Goal: Task Accomplishment & Management: Use online tool/utility

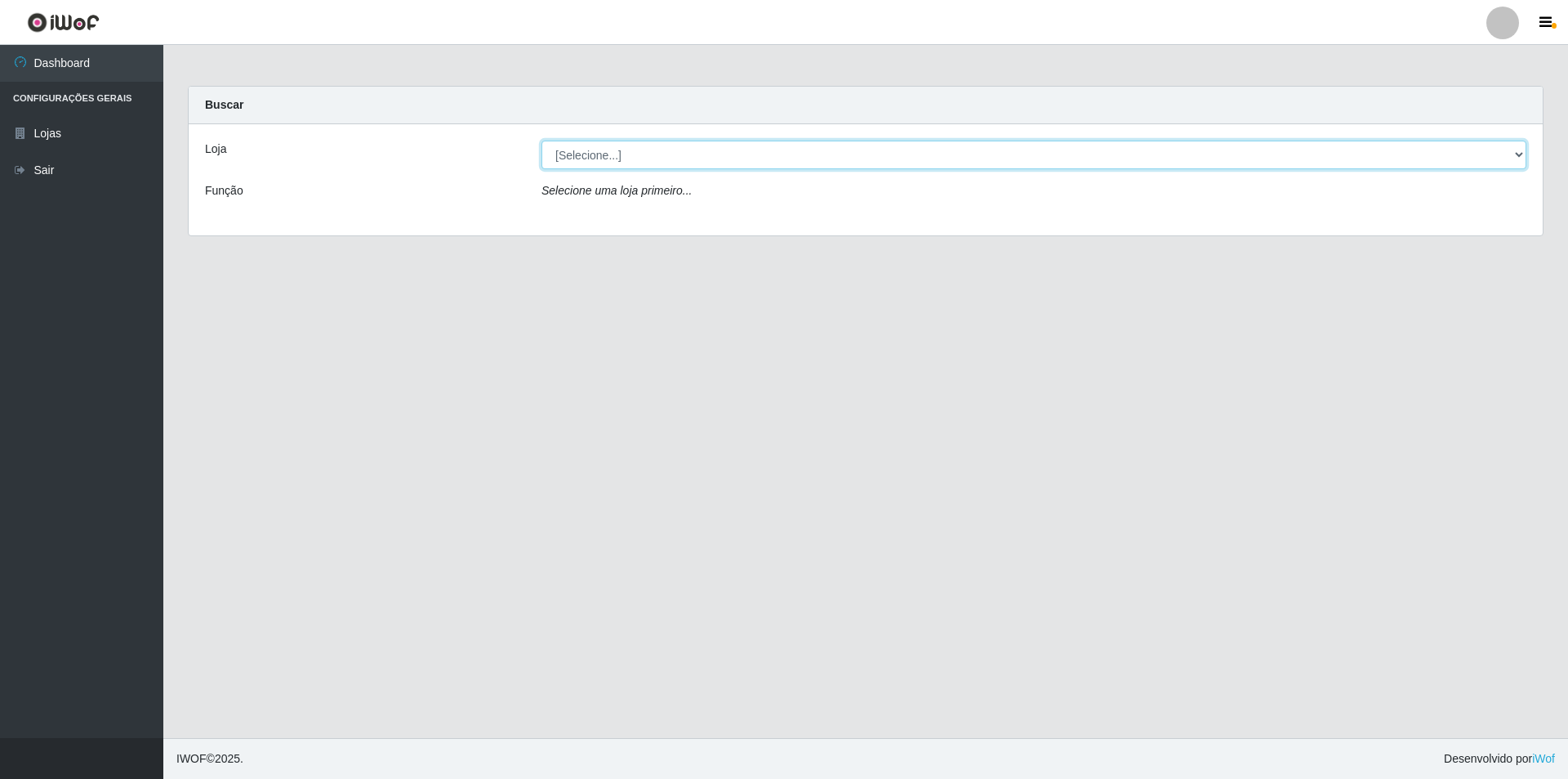
click at [777, 155] on select "[Selecione...] Atacado Vem - [STREET_ADDRESS]" at bounding box center [1033, 154] width 985 height 28
select select "449"
click at [541, 141] on select "[Selecione...] Atacado Vem - [STREET_ADDRESS]" at bounding box center [1033, 154] width 985 height 28
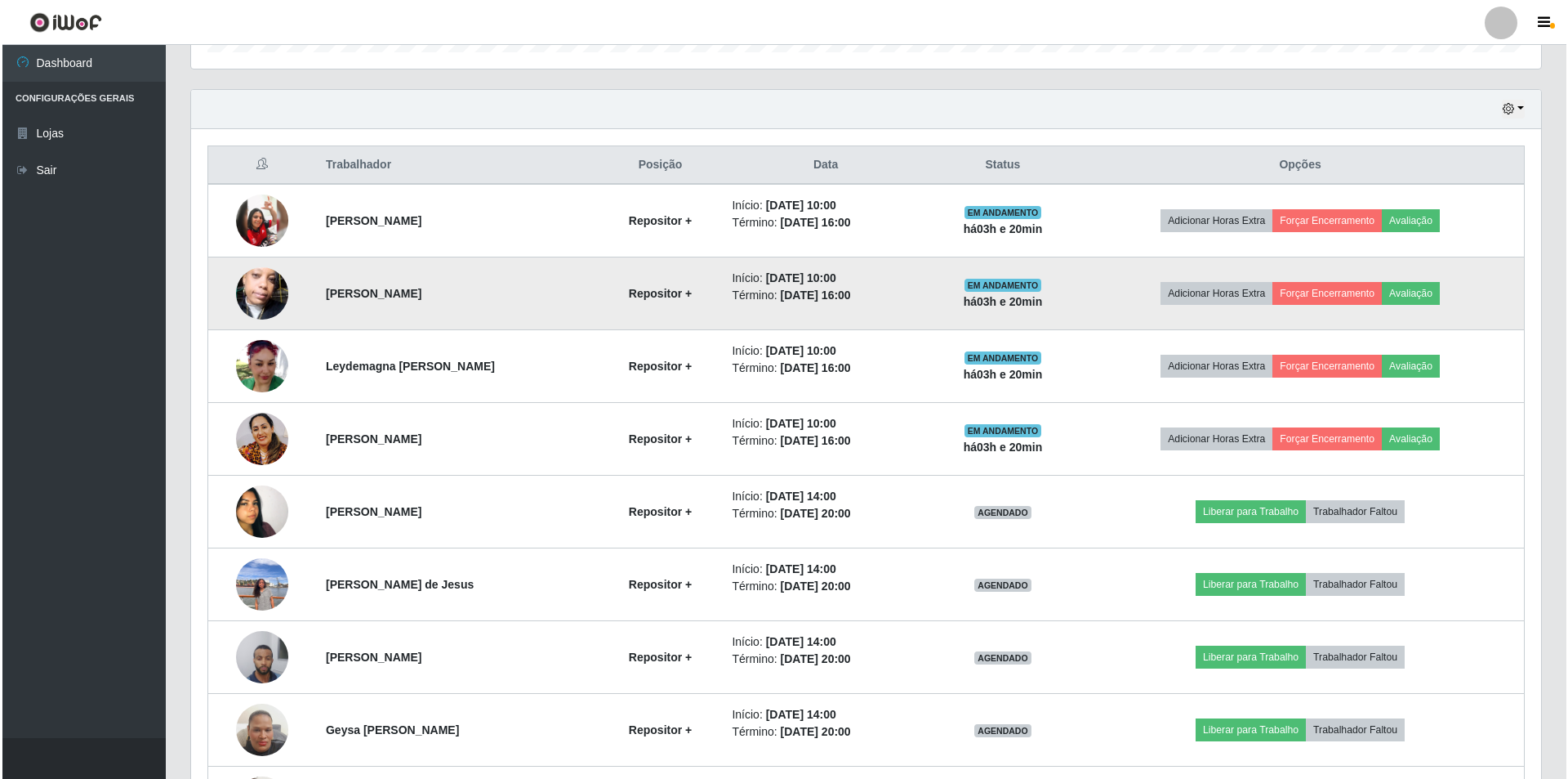
scroll to position [654, 0]
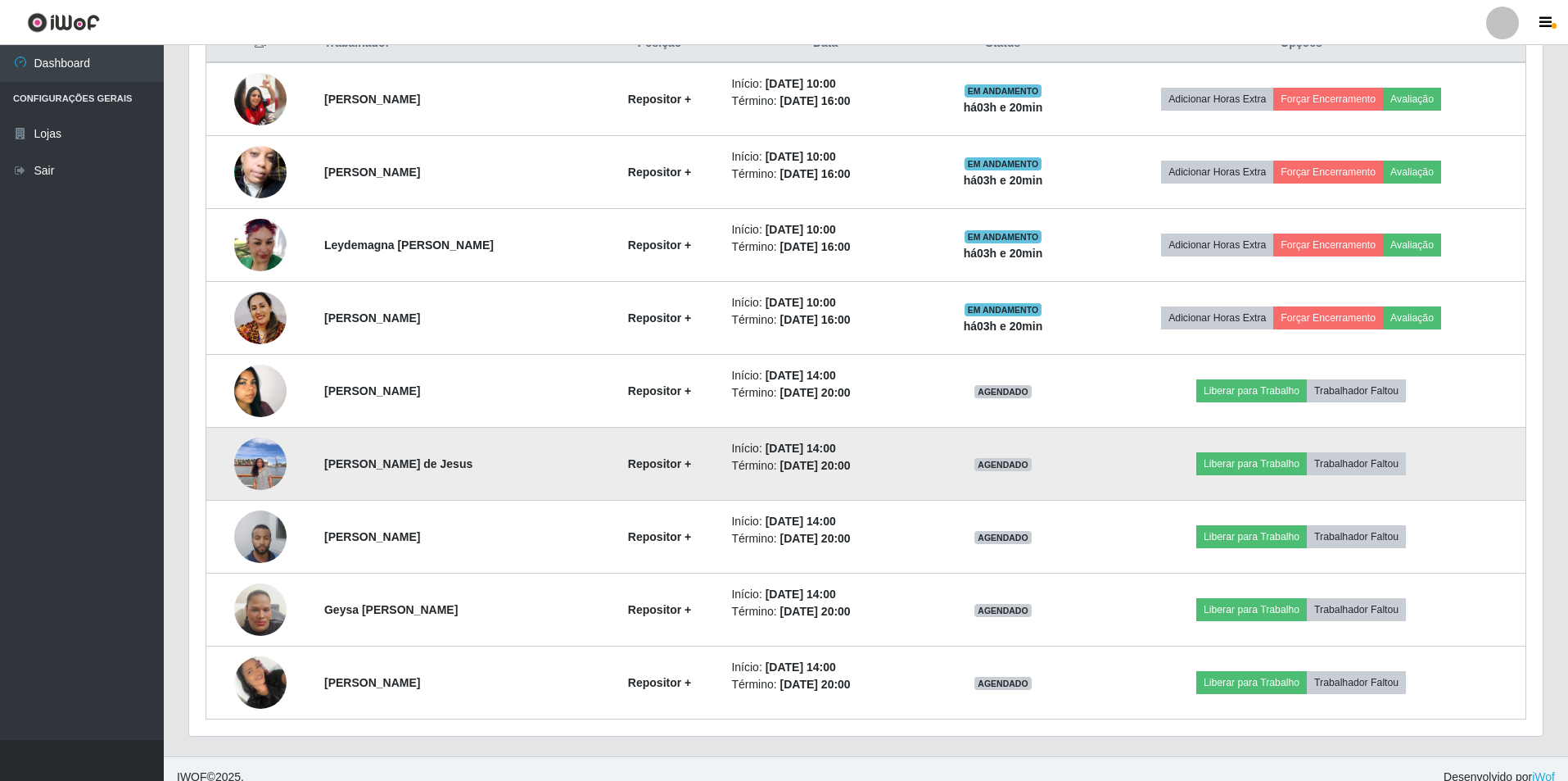
click at [253, 452] on img at bounding box center [260, 463] width 52 height 70
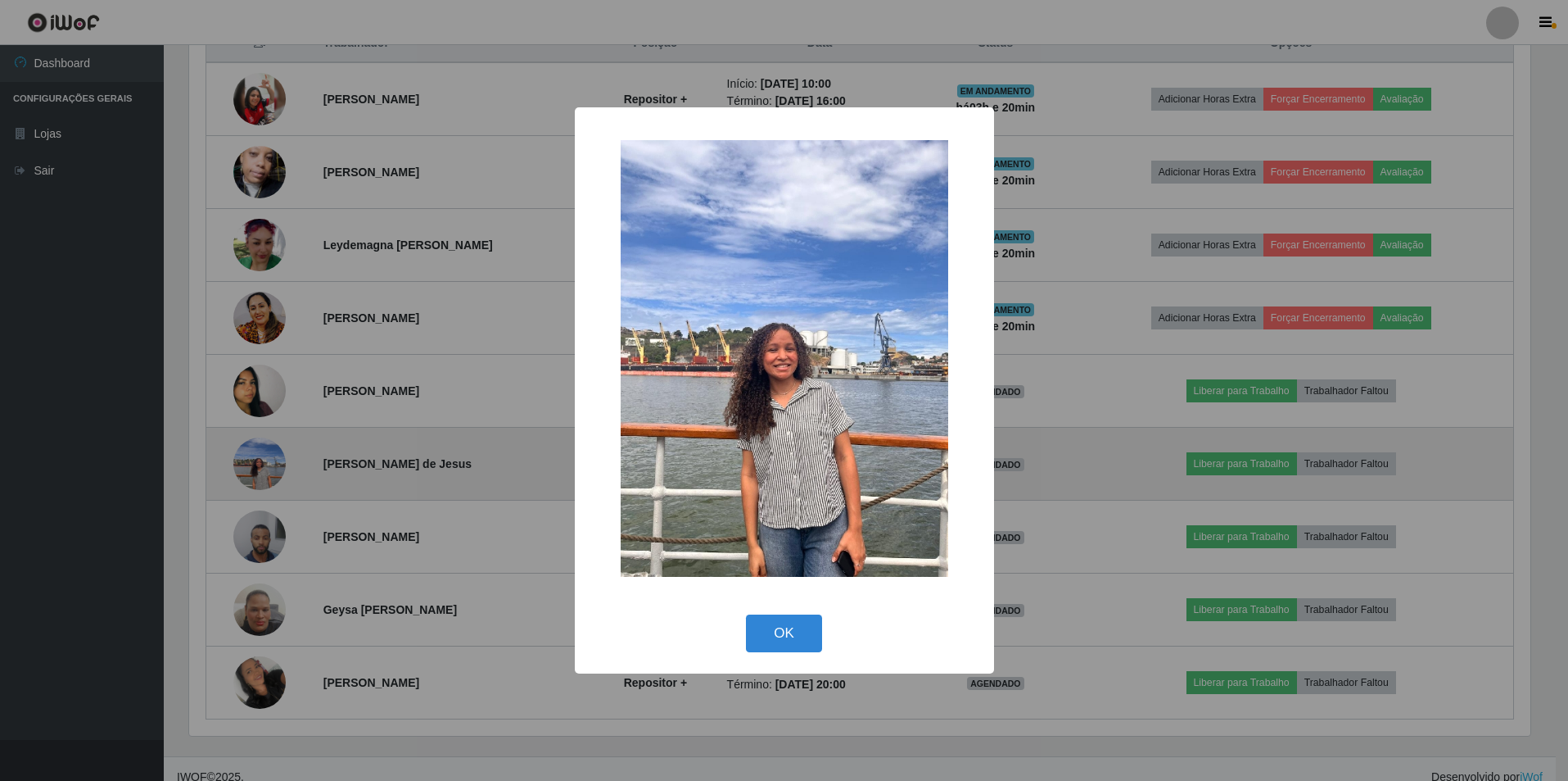
scroll to position [340, 1346]
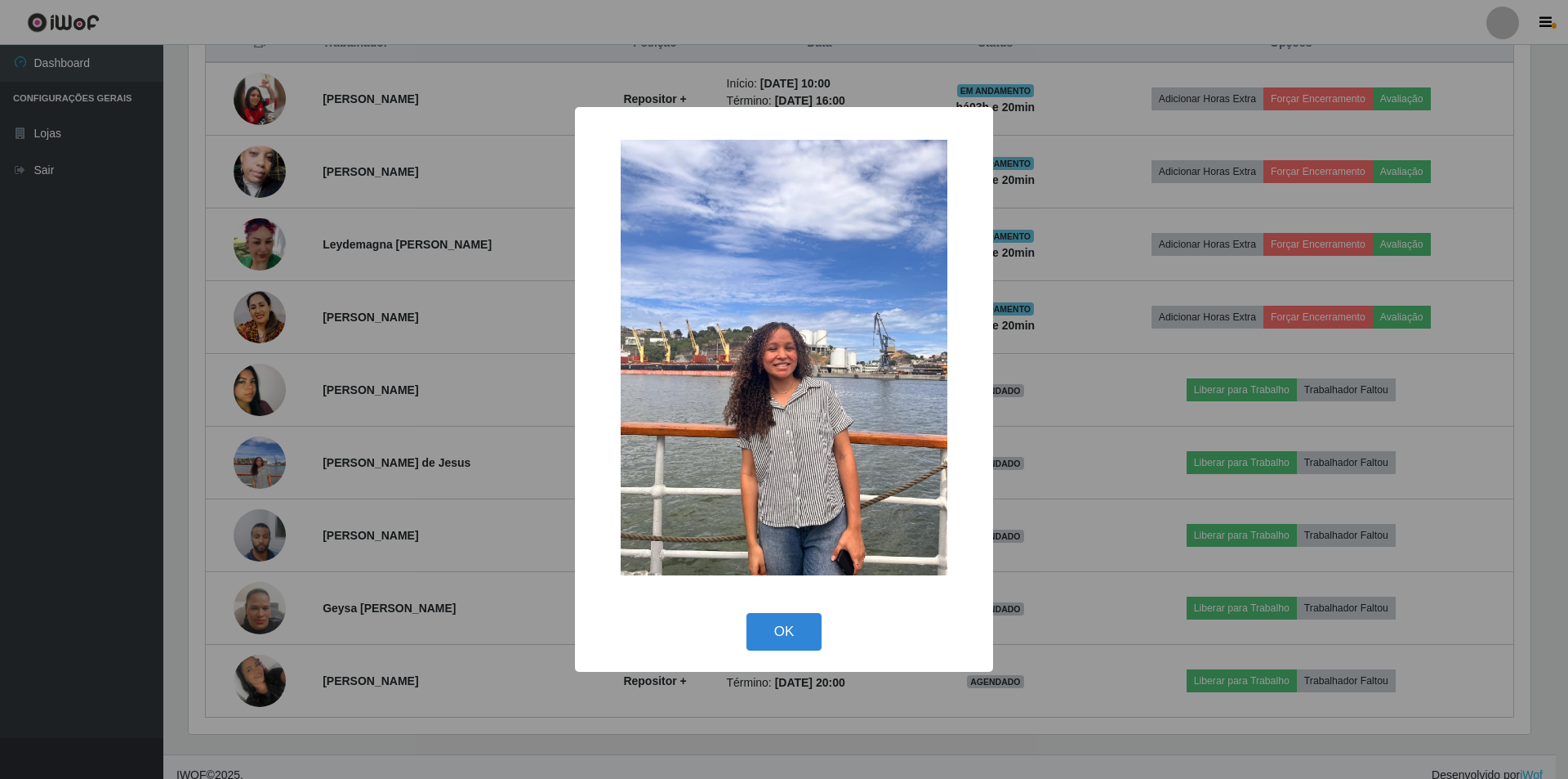
click at [261, 383] on div "× OK Cancel" at bounding box center [784, 389] width 1568 height 779
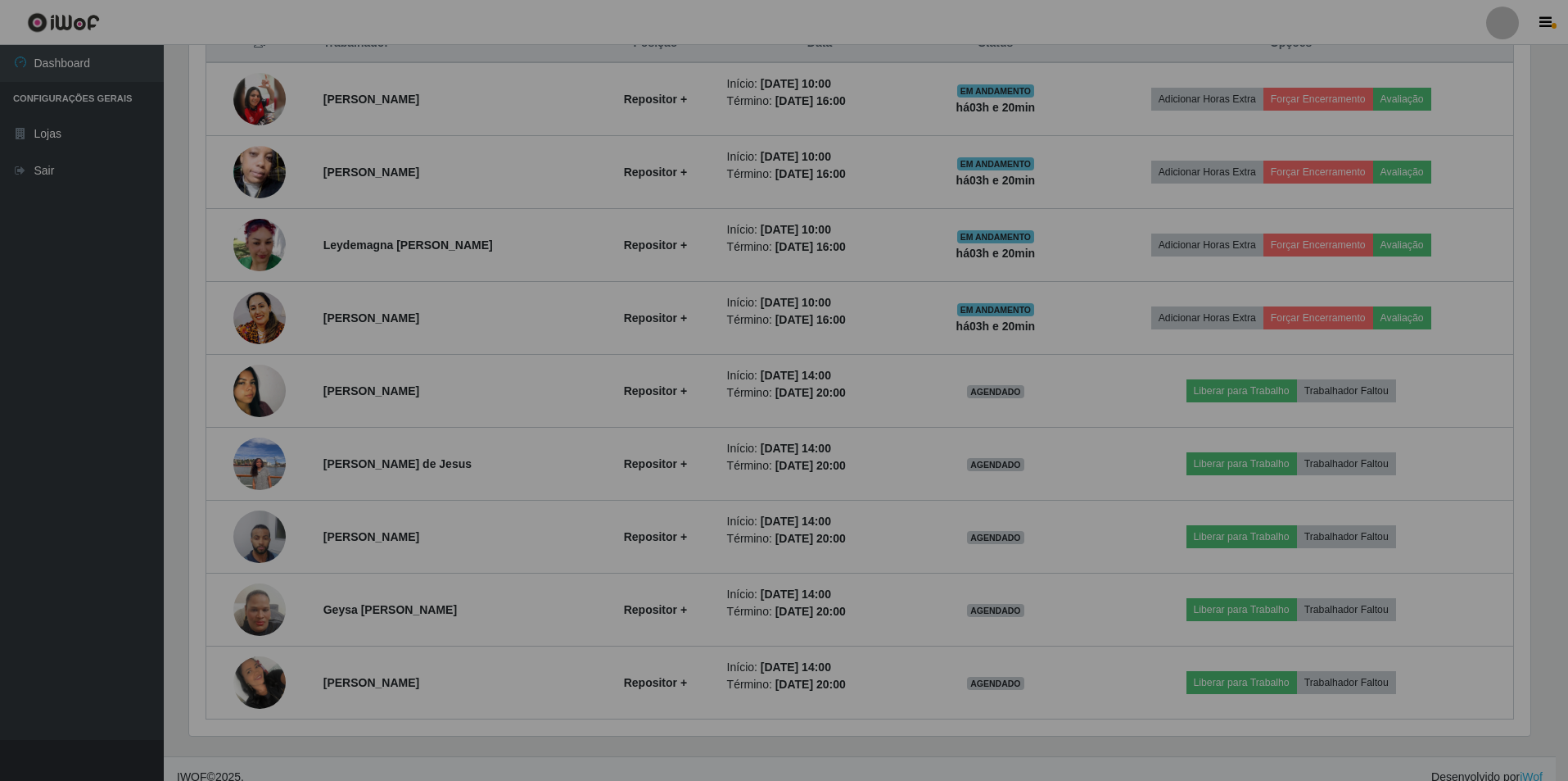
scroll to position [340, 1354]
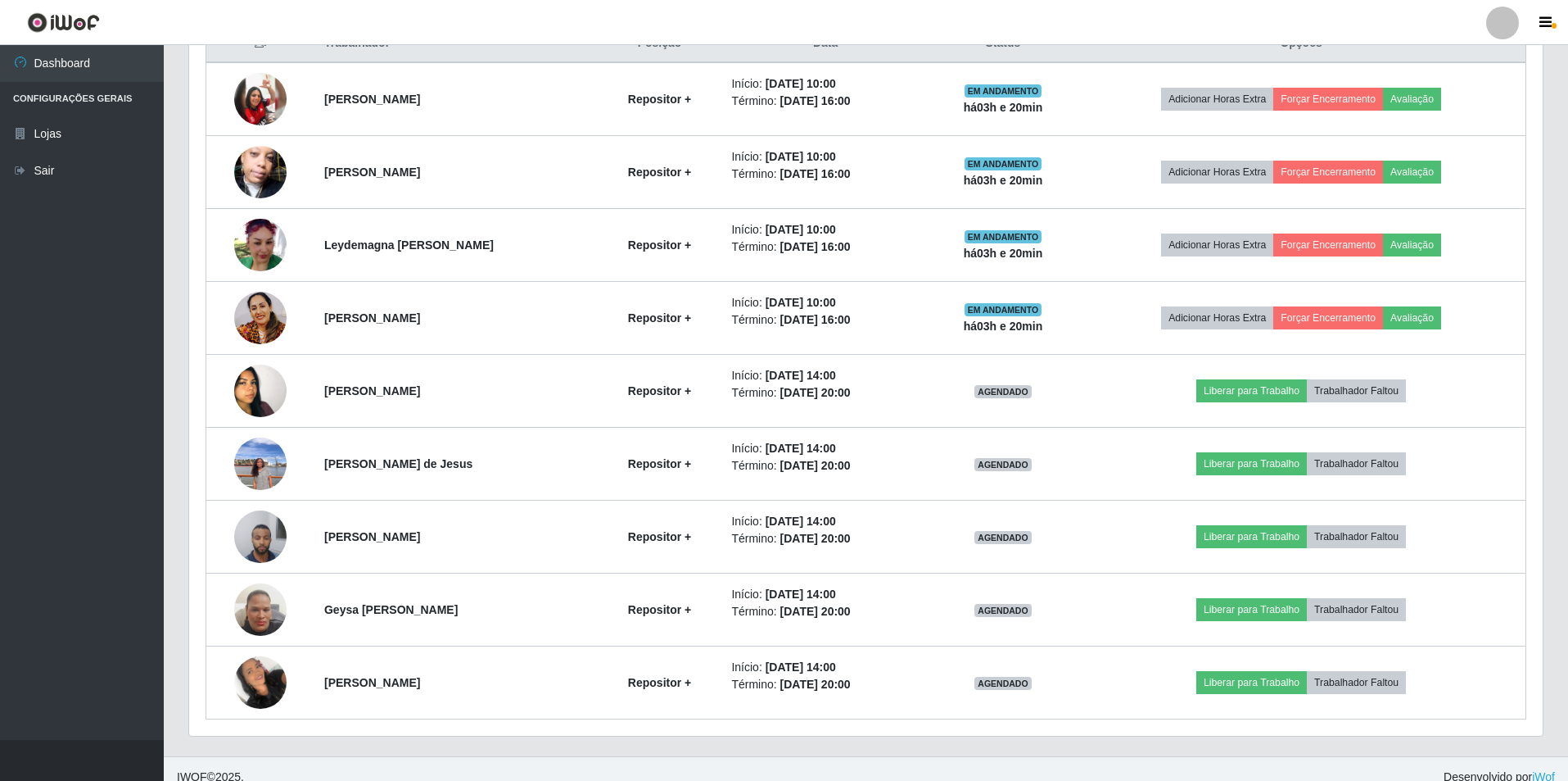
click at [262, 383] on img at bounding box center [260, 391] width 52 height 93
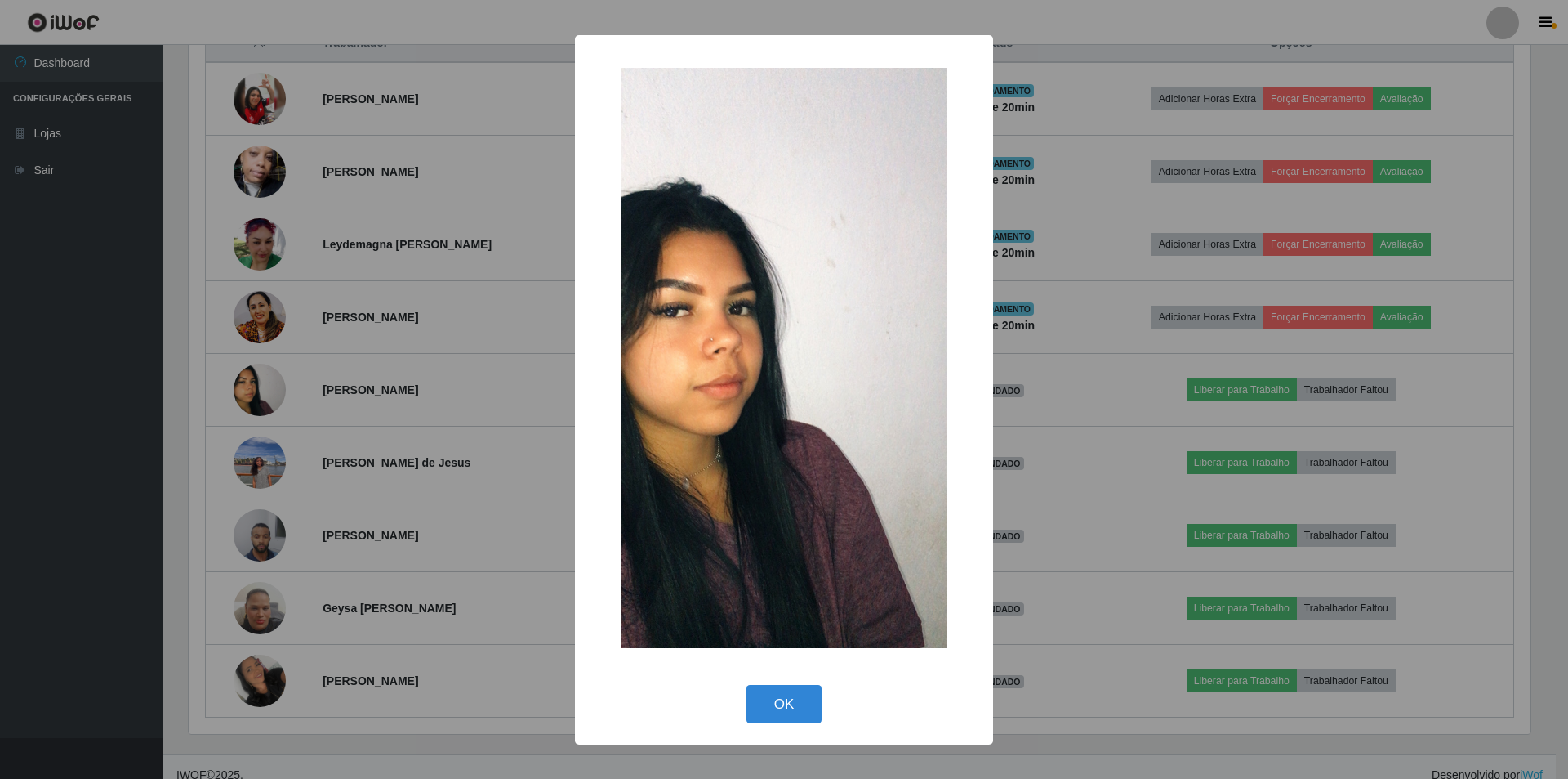
click at [255, 528] on div "× OK Cancel" at bounding box center [784, 389] width 1568 height 779
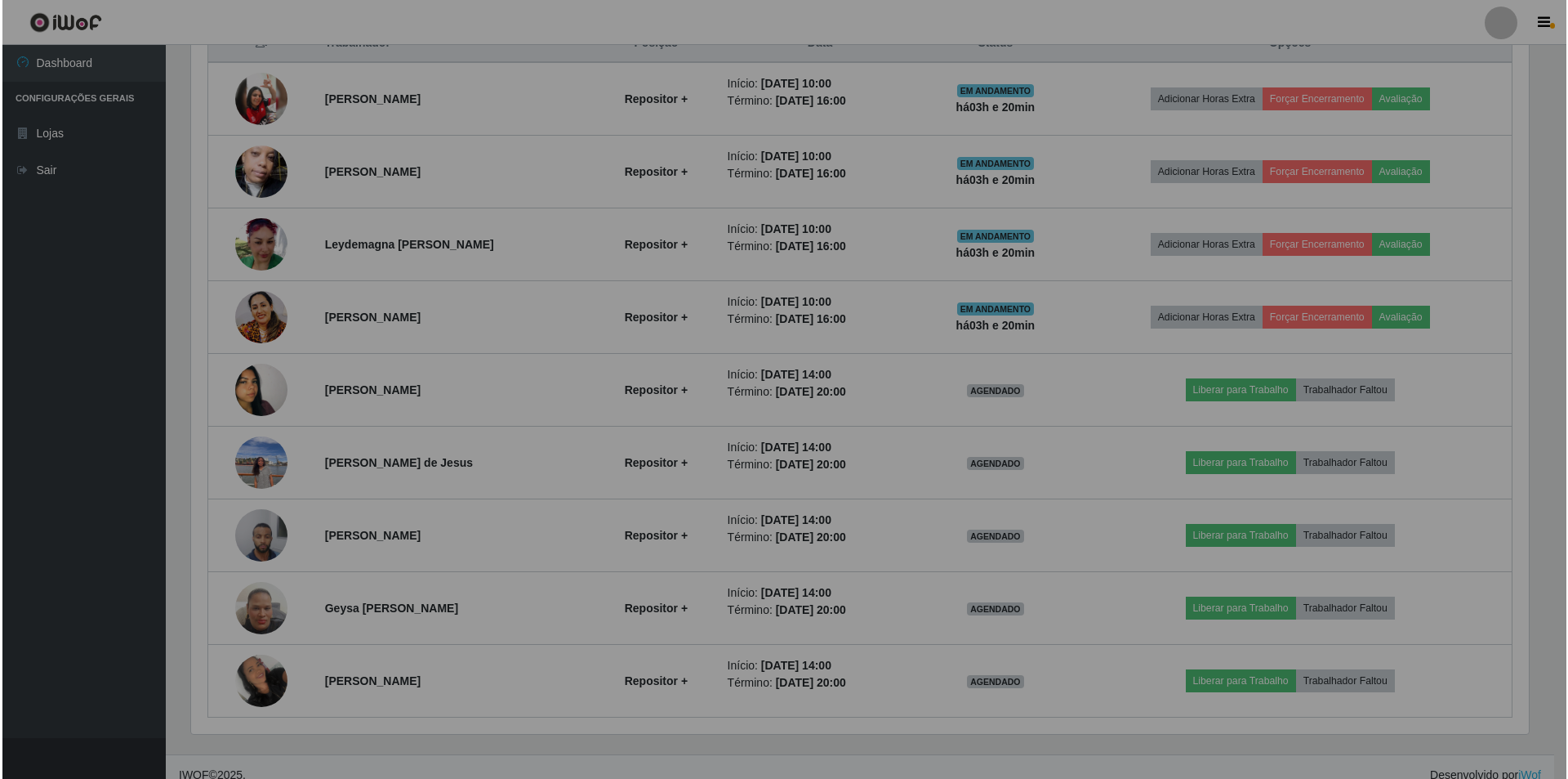
scroll to position [339, 1350]
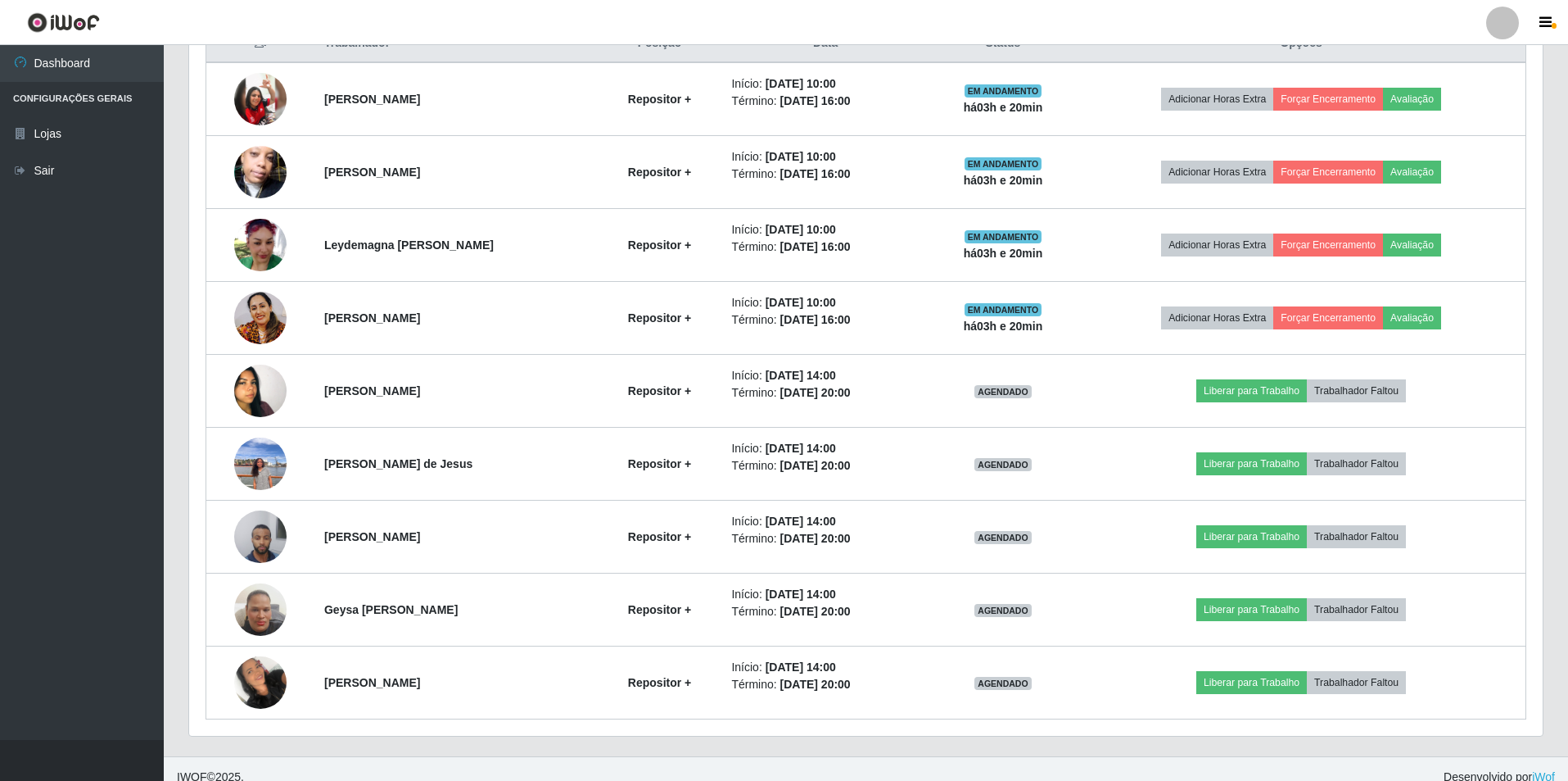
click at [255, 529] on img at bounding box center [260, 537] width 52 height 70
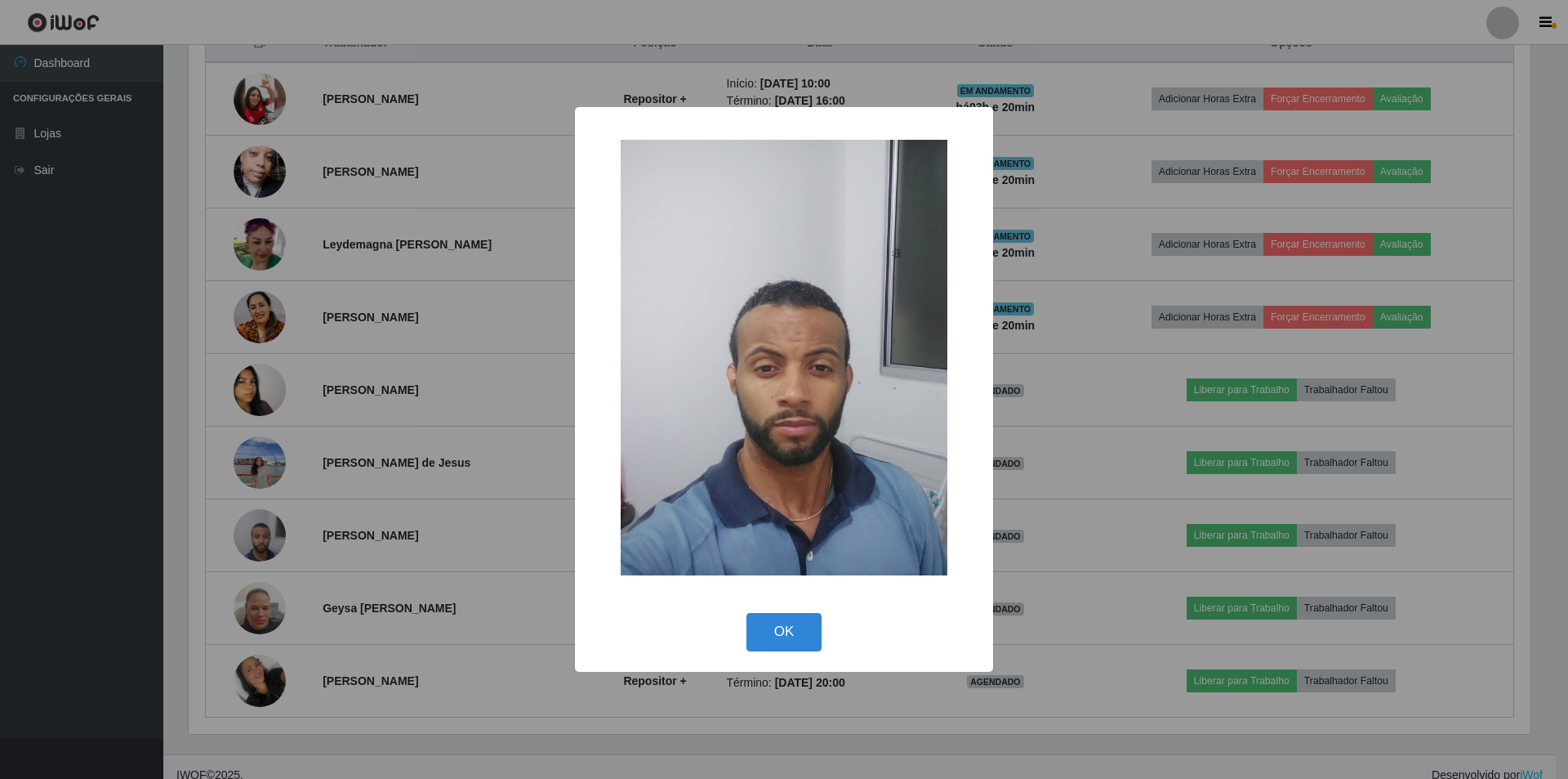
click at [251, 530] on div "× OK Cancel" at bounding box center [784, 389] width 1568 height 779
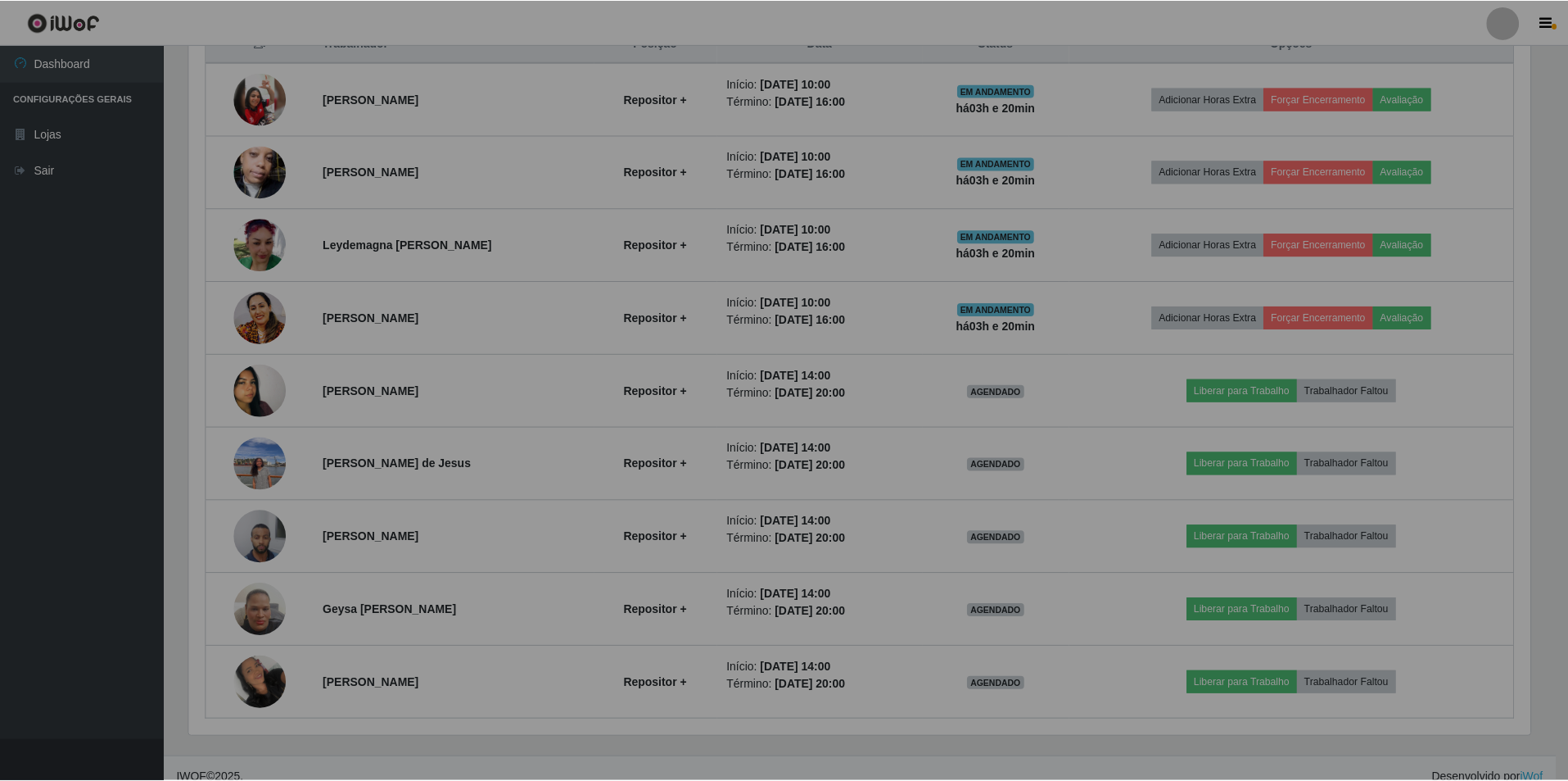
scroll to position [340, 1354]
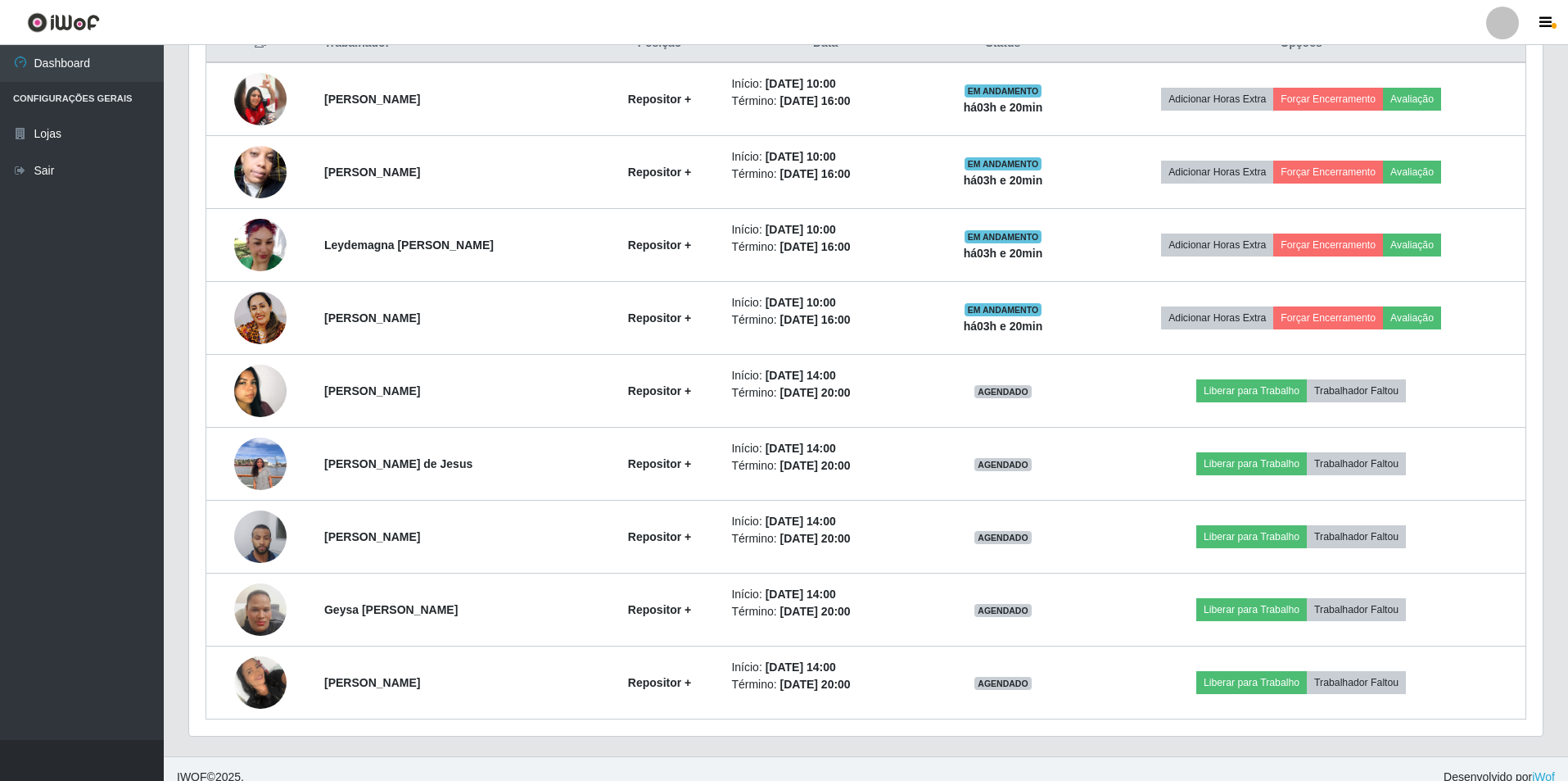
click at [252, 531] on img at bounding box center [260, 610] width 52 height 93
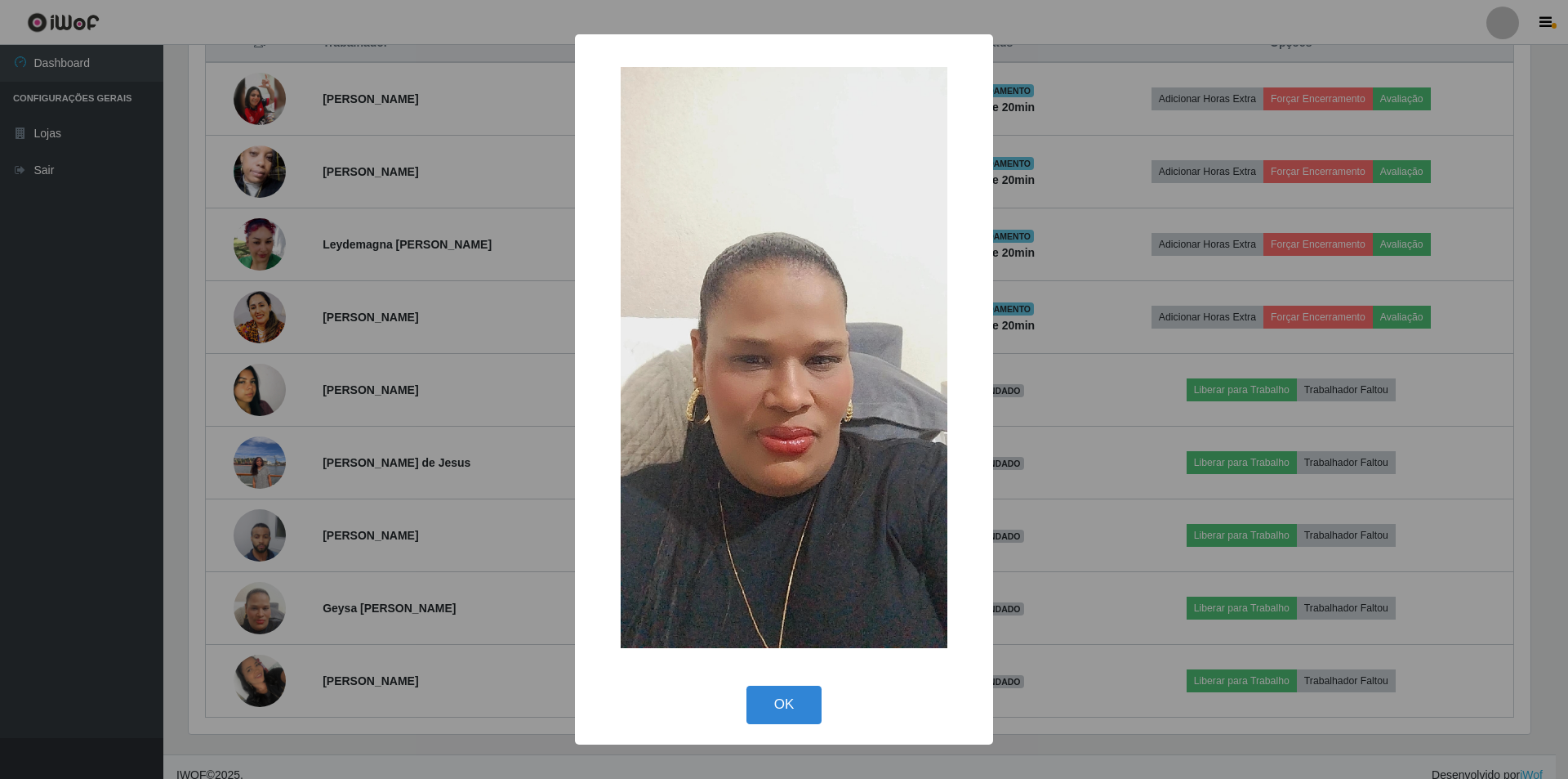
click at [250, 530] on div "× OK Cancel" at bounding box center [784, 389] width 1568 height 779
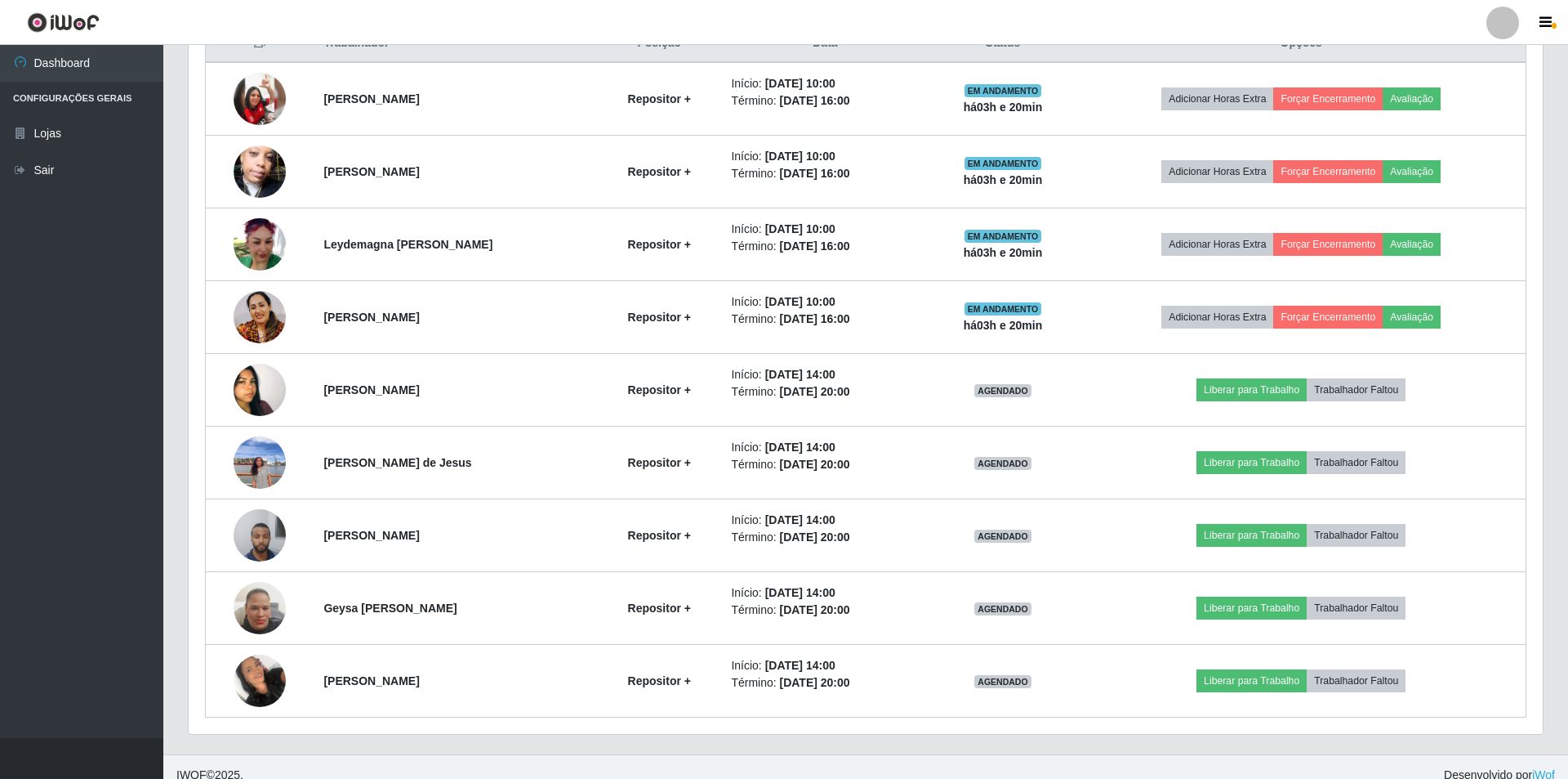
scroll to position [339, 1350]
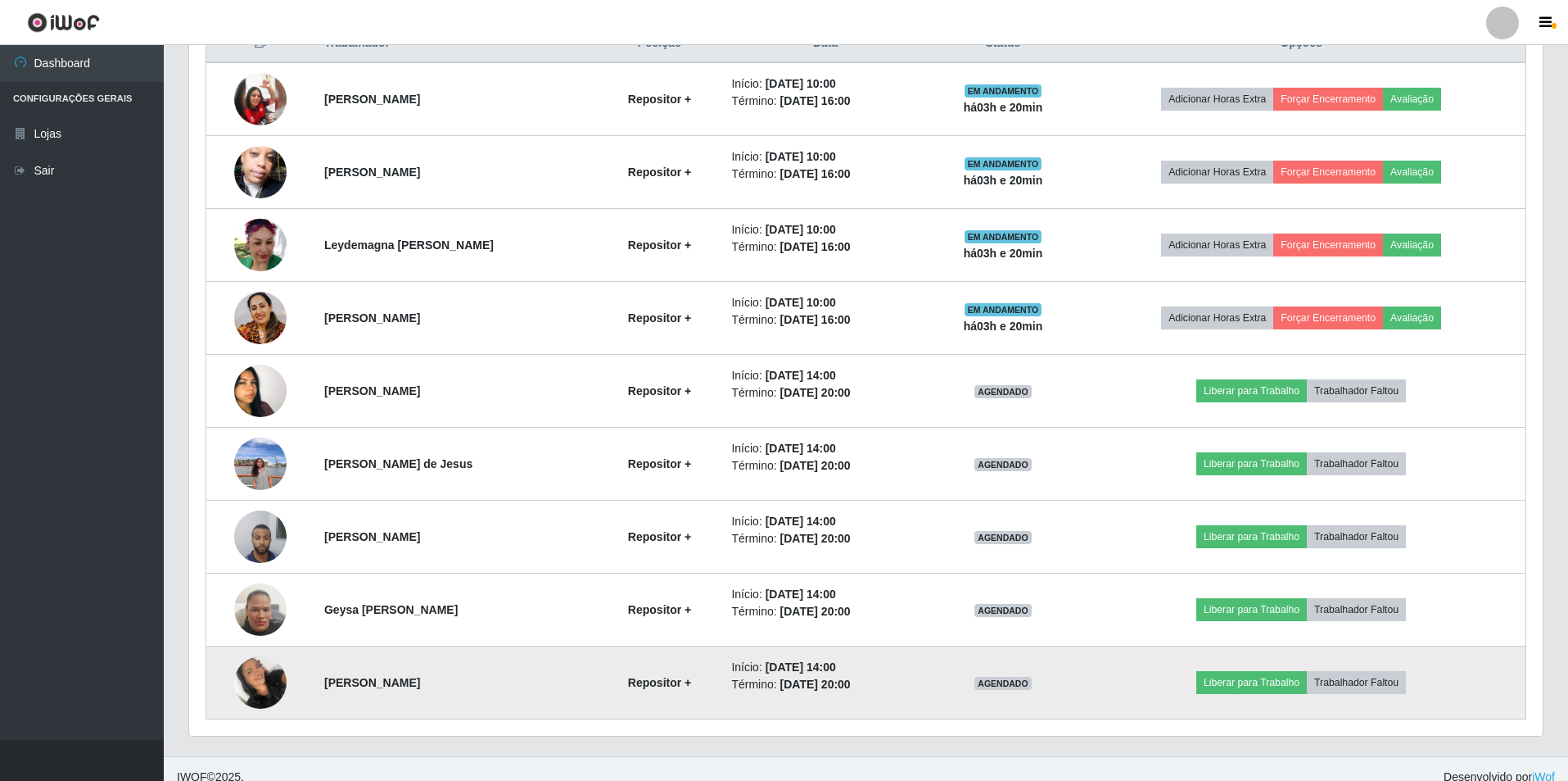
click at [252, 531] on img at bounding box center [260, 682] width 52 height 70
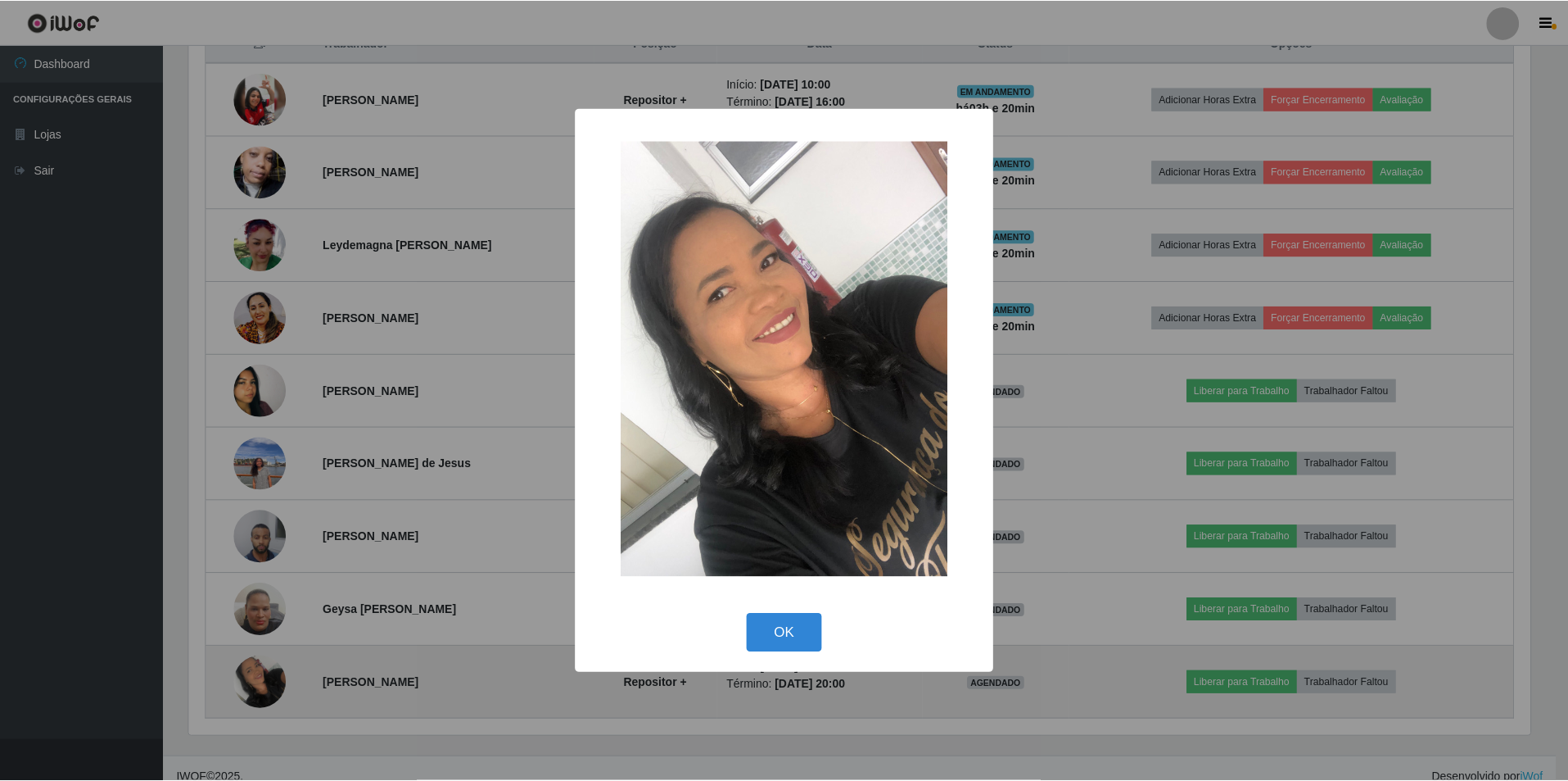
scroll to position [340, 1346]
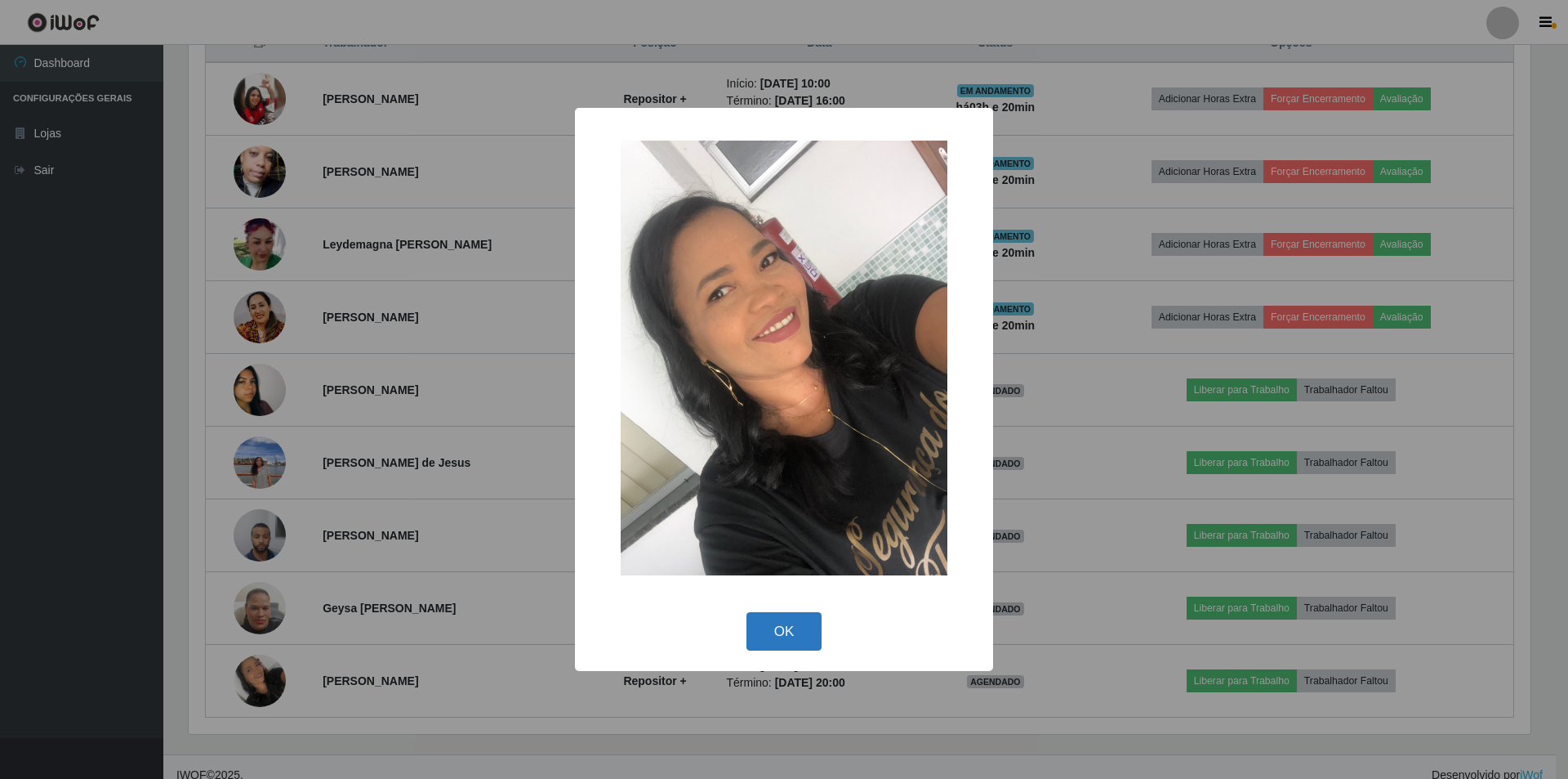
click at [777, 530] on button "OK" at bounding box center [784, 631] width 76 height 38
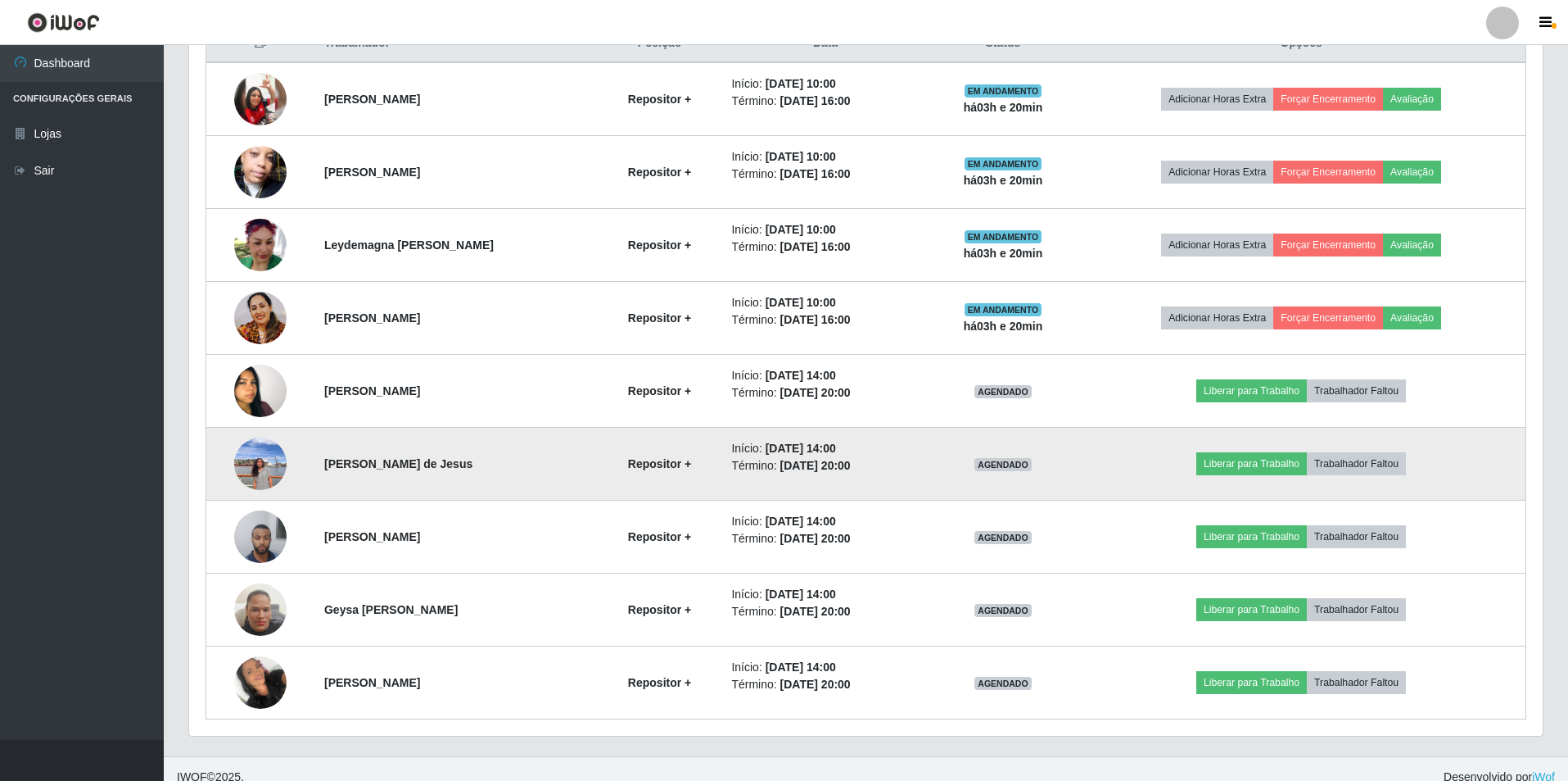
scroll to position [340, 1354]
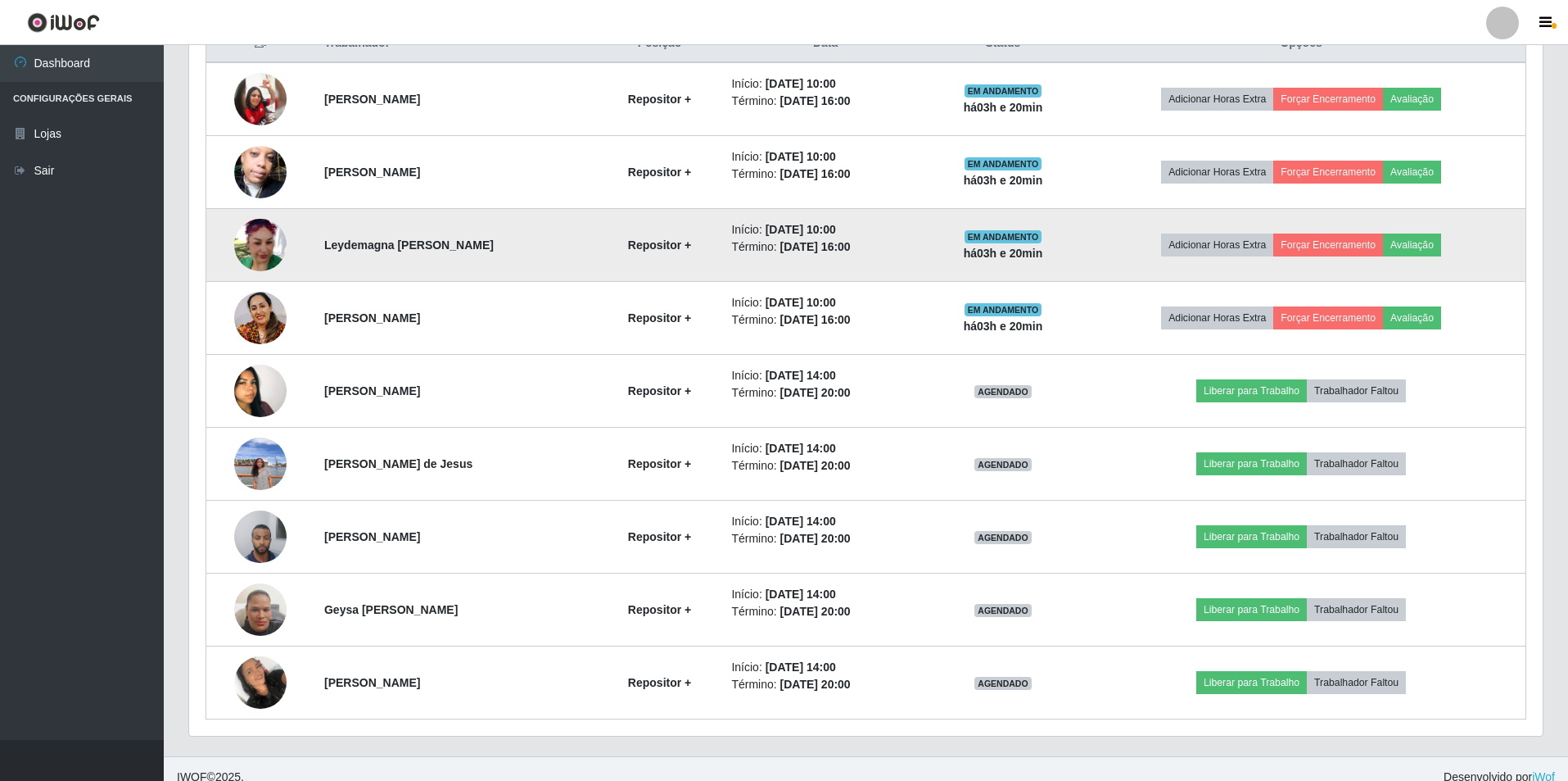
click at [264, 233] on img at bounding box center [260, 244] width 52 height 52
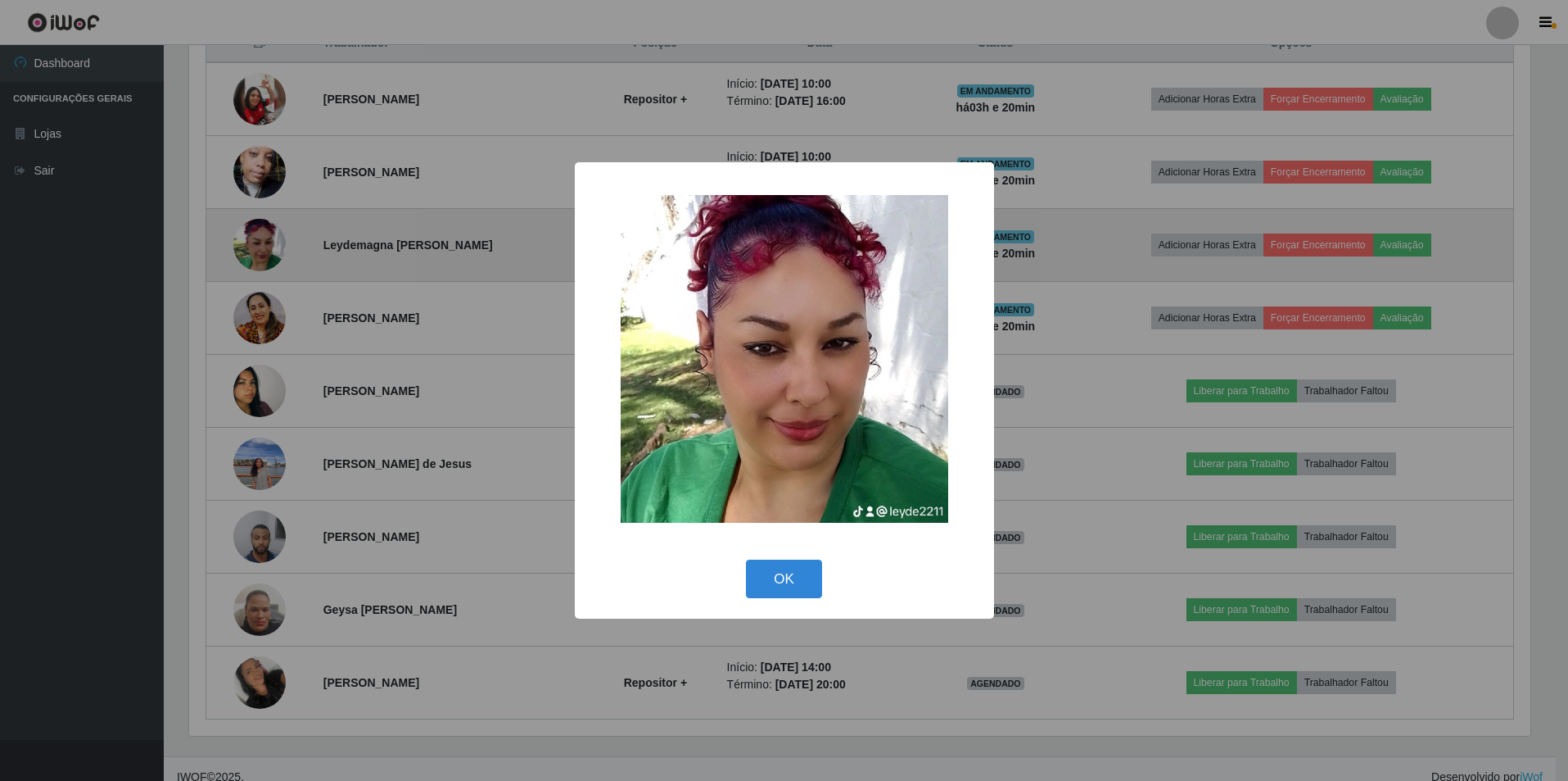
scroll to position [340, 1346]
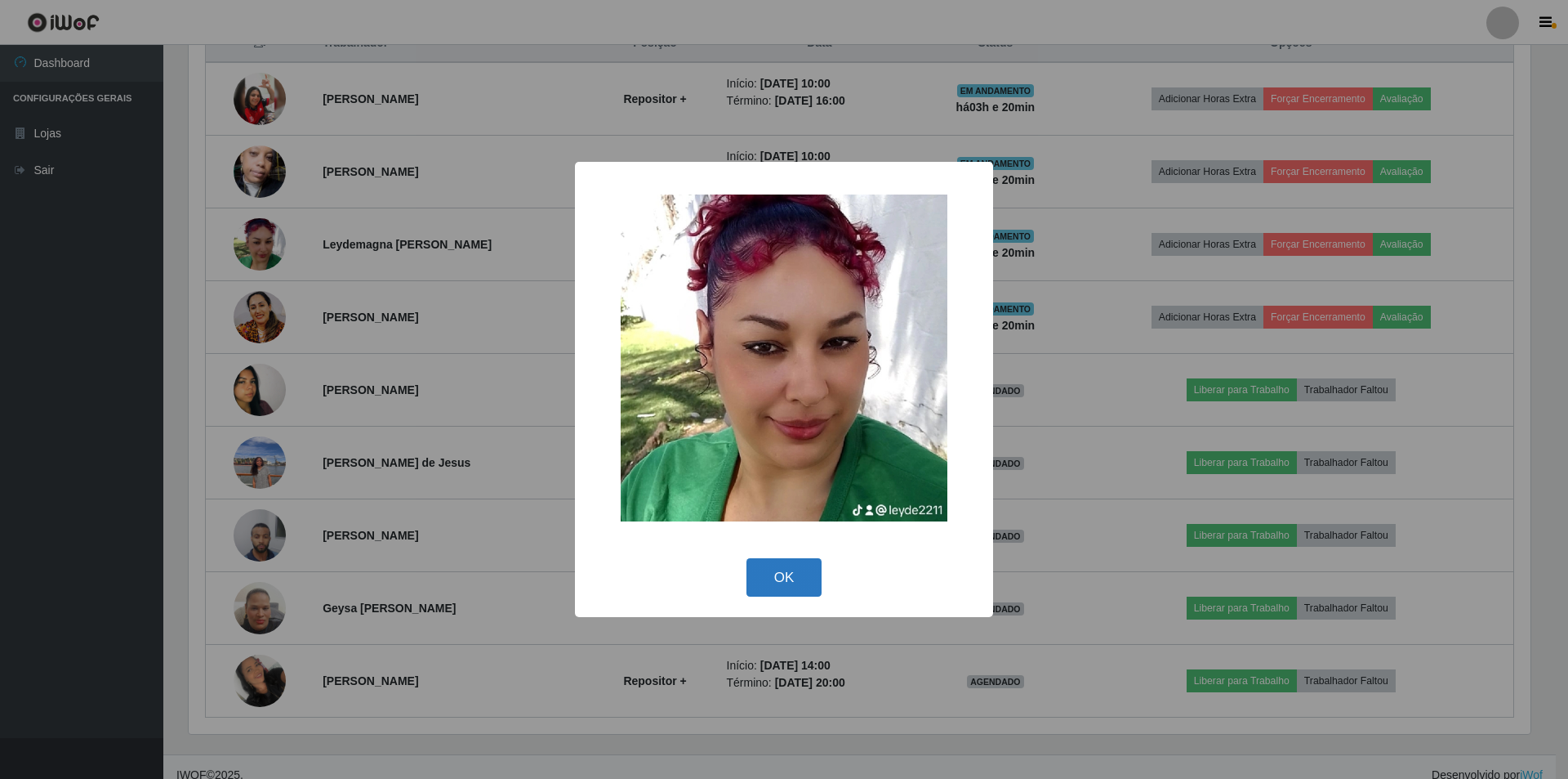
click at [777, 530] on button "OK" at bounding box center [784, 577] width 76 height 38
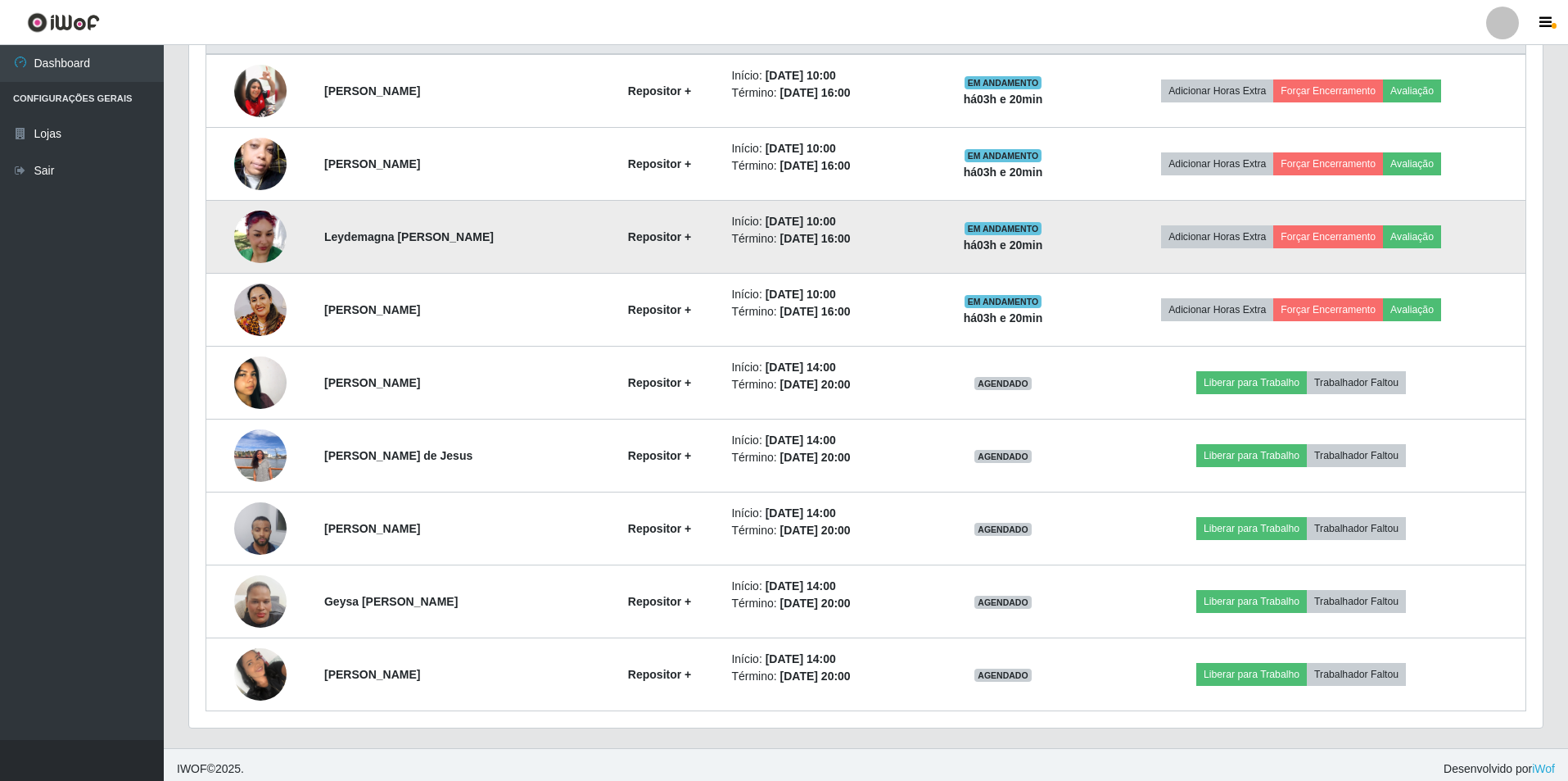
scroll to position [672, 0]
